Goal: Task Accomplishment & Management: Use online tool/utility

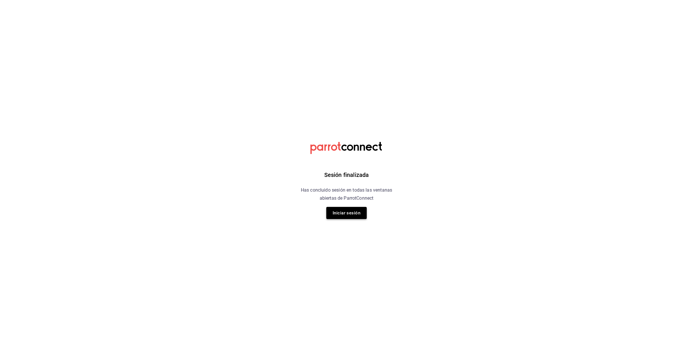
click at [347, 212] on button "Iniciar sesión" at bounding box center [346, 213] width 40 height 12
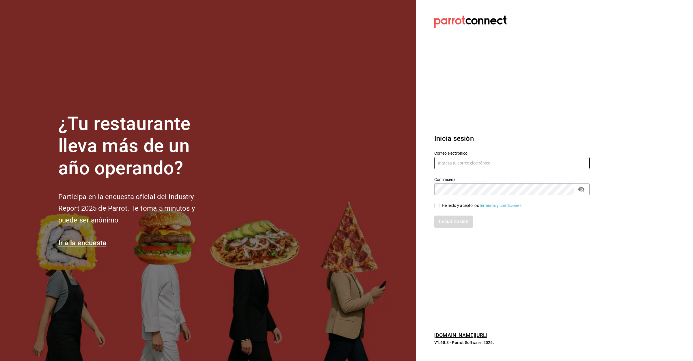
click at [480, 163] on input "text" at bounding box center [511, 163] width 155 height 12
type input "[EMAIL_ADDRESS][DOMAIN_NAME]"
click at [437, 204] on input "He leído y acepto los Términos y condiciones." at bounding box center [436, 205] width 5 height 5
checkbox input "true"
click at [457, 220] on button "Iniciar sesión" at bounding box center [453, 222] width 39 height 12
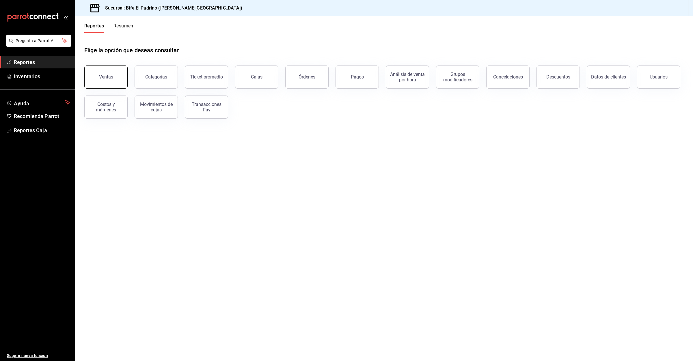
click at [103, 74] on div "Ventas" at bounding box center [106, 76] width 14 height 5
